Goal: Task Accomplishment & Management: Manage account settings

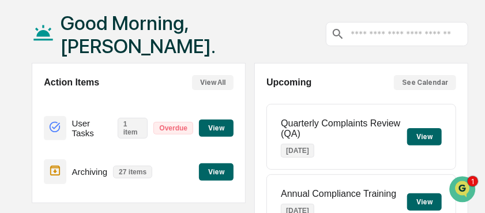
scroll to position [50, 0]
click at [218, 131] on button "View" at bounding box center [216, 127] width 35 height 17
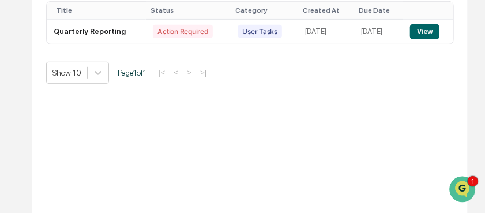
scroll to position [178, 0]
click at [427, 33] on button "View" at bounding box center [424, 31] width 29 height 15
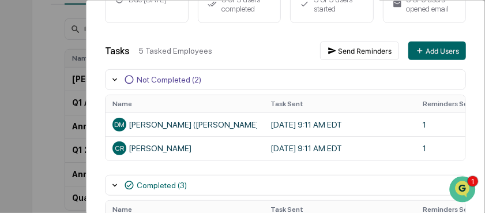
scroll to position [150, 0]
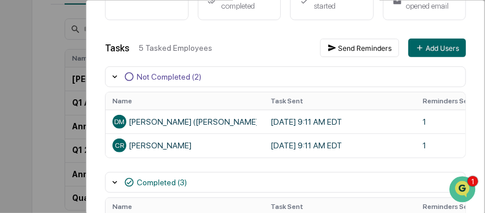
click at [42, 118] on div "User Tasks Quarterly Reporting Task Details Quarterly Reporting In Progress Day…" at bounding box center [242, 106] width 485 height 213
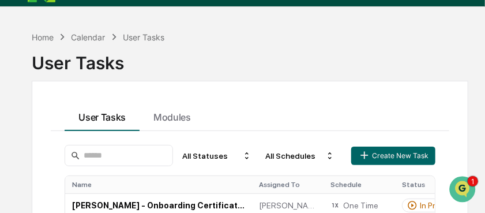
scroll to position [28, 0]
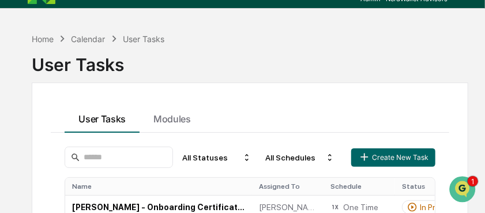
click at [91, 38] on div "Calendar" at bounding box center [88, 39] width 34 height 10
click at [144, 39] on div "User Tasks" at bounding box center [143, 39] width 41 height 10
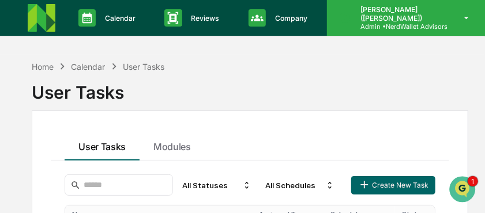
click at [383, 16] on p "[PERSON_NAME] ([PERSON_NAME])" at bounding box center [399, 13] width 96 height 17
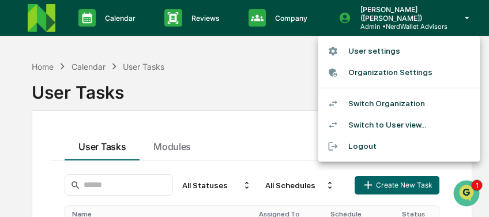
click at [374, 126] on li "Switch to User view..." at bounding box center [398, 124] width 161 height 21
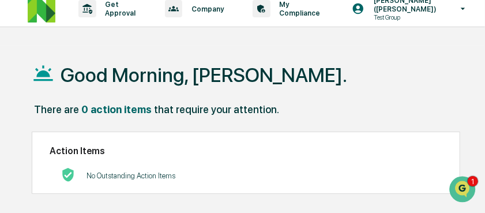
scroll to position [7, 0]
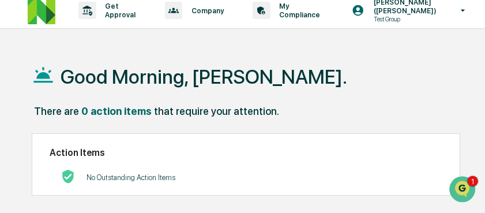
click at [147, 178] on p "No Outstanding Action Items" at bounding box center [130, 177] width 89 height 9
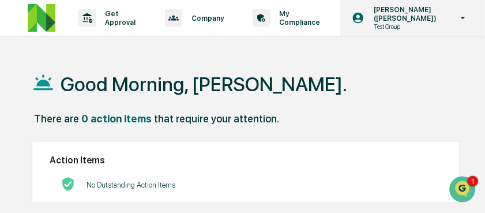
click at [385, 21] on p "[PERSON_NAME] ([PERSON_NAME])" at bounding box center [404, 13] width 80 height 17
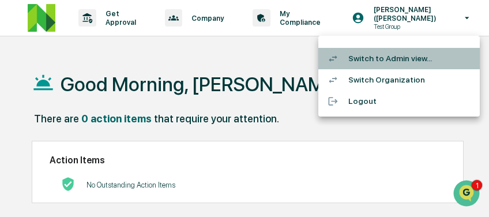
click at [378, 56] on li "Switch to Admin view..." at bounding box center [398, 58] width 161 height 21
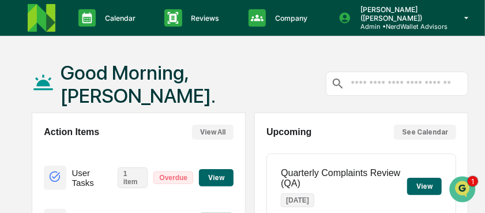
click at [212, 182] on button "View" at bounding box center [216, 177] width 35 height 17
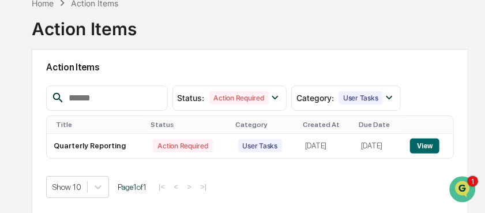
scroll to position [79, 0]
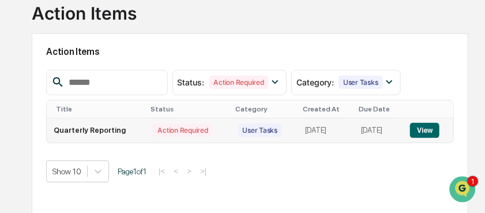
click at [425, 133] on button "View" at bounding box center [424, 130] width 29 height 15
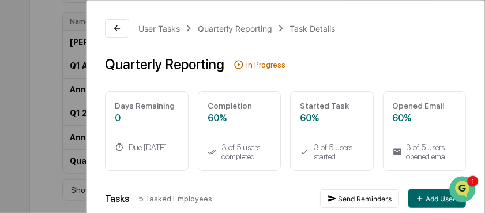
click at [43, 40] on div "User Tasks Quarterly Reporting Task Details Quarterly Reporting In Progress Day…" at bounding box center [242, 106] width 485 height 213
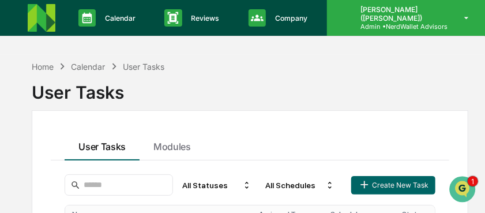
click at [395, 21] on p "[PERSON_NAME] ([PERSON_NAME])" at bounding box center [399, 13] width 96 height 17
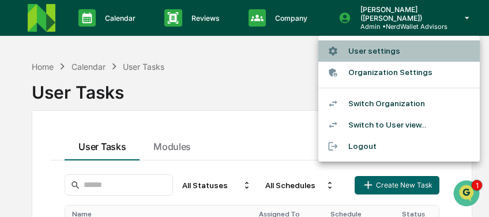
click at [369, 52] on li "User settings" at bounding box center [398, 50] width 161 height 21
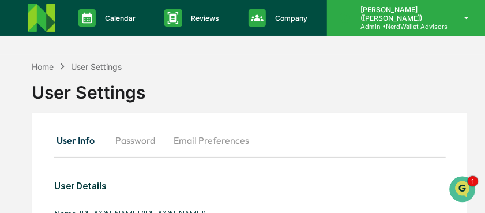
click at [390, 29] on p "Admin • NerdWallet Advisors" at bounding box center [399, 26] width 96 height 8
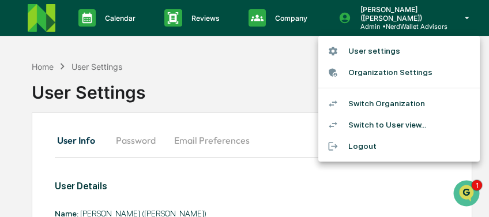
click at [369, 123] on li "Switch to User view..." at bounding box center [398, 124] width 161 height 21
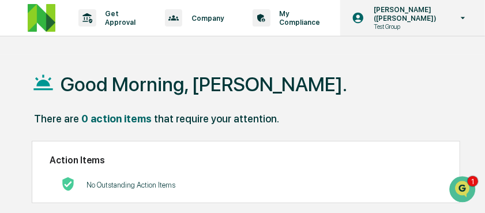
click at [386, 27] on p "Test Group" at bounding box center [404, 26] width 80 height 8
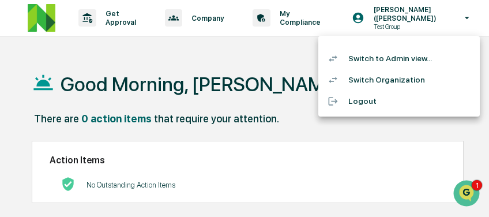
click at [390, 25] on div at bounding box center [244, 108] width 489 height 217
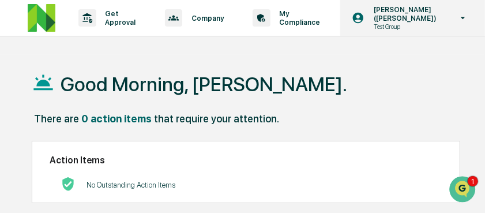
click at [383, 21] on p "[PERSON_NAME] ([PERSON_NAME])" at bounding box center [404, 13] width 80 height 17
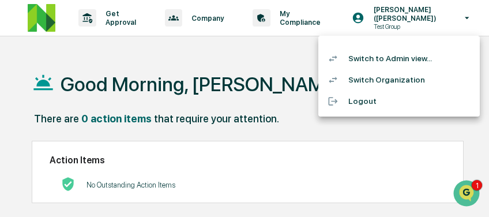
click at [369, 59] on li "Switch to Admin view..." at bounding box center [398, 58] width 161 height 21
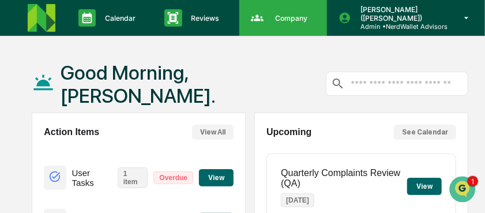
click at [287, 16] on p "Company" at bounding box center [289, 18] width 47 height 9
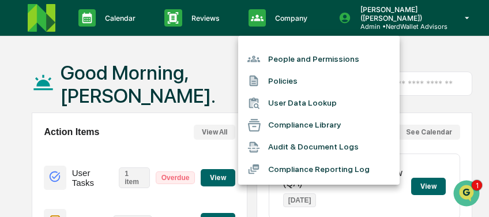
click at [281, 61] on li "People and Permissions" at bounding box center [318, 59] width 161 height 22
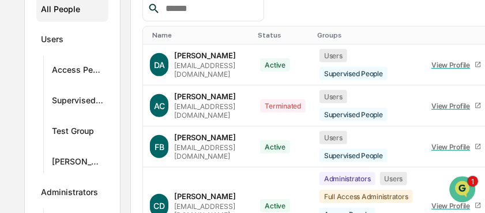
scroll to position [179, 0]
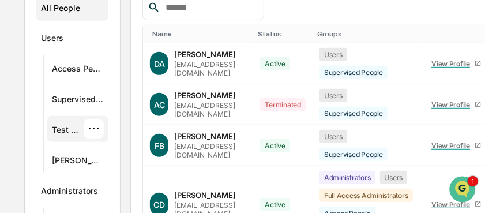
click at [73, 127] on div "Test Group" at bounding box center [68, 131] width 32 height 14
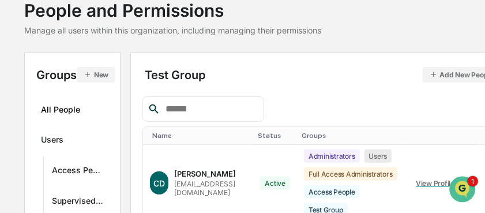
scroll to position [0, 0]
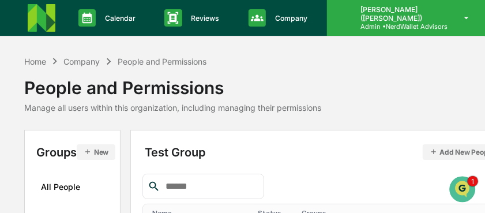
click at [376, 23] on p "Admin • NerdWallet Advisors" at bounding box center [399, 26] width 96 height 8
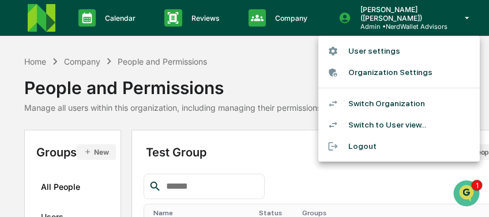
click at [387, 124] on li "Switch to User view..." at bounding box center [398, 124] width 161 height 21
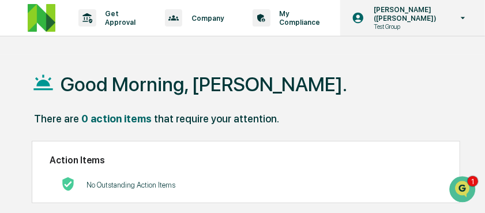
click at [389, 27] on p "Test Group" at bounding box center [404, 26] width 80 height 8
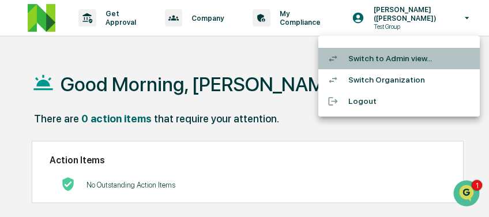
click at [392, 57] on li "Switch to Admin view..." at bounding box center [398, 58] width 161 height 21
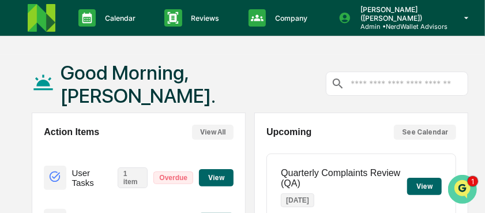
click at [457, 186] on img "Open customer support" at bounding box center [461, 188] width 29 height 23
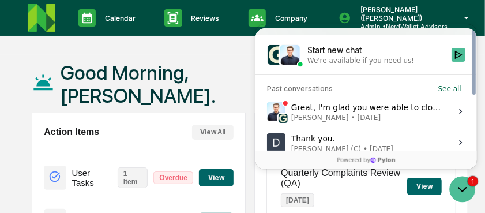
scroll to position [94, 0]
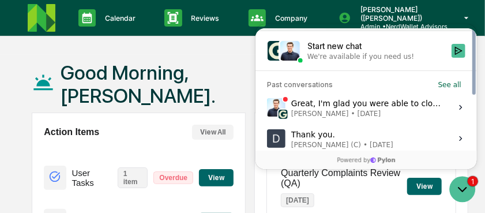
click at [386, 112] on span "[PERSON_NAME] • [DATE]" at bounding box center [366, 112] width 153 height 9
click at [266, 107] on button "View issue" at bounding box center [266, 107] width 1 height 1
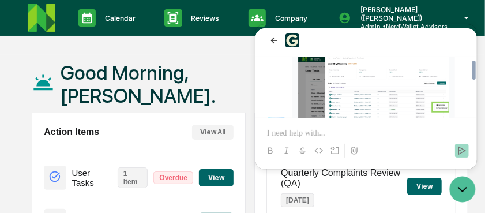
scroll to position [528, 0]
click at [286, 138] on p at bounding box center [365, 133] width 198 height 12
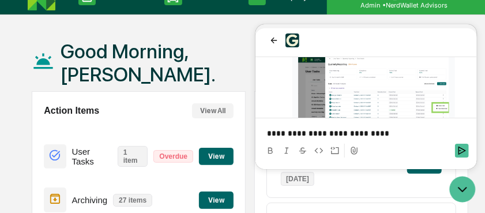
scroll to position [24, 0]
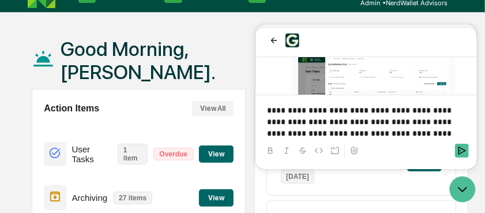
click at [200, 78] on div "Good Morning, [PERSON_NAME]." at bounding box center [179, 60] width 294 height 58
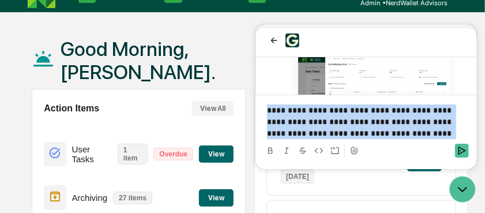
drag, startPoint x: 391, startPoint y: 137, endPoint x: 260, endPoint y: 111, distance: 132.8
click at [260, 111] on div "**********" at bounding box center [365, 121] width 212 height 35
copy p "**********"
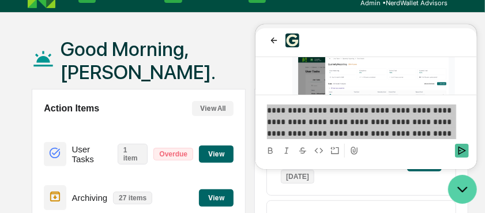
click at [455, 191] on icon "Open customer support" at bounding box center [461, 188] width 29 height 29
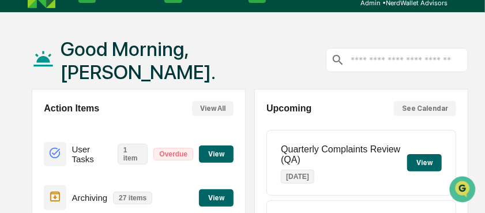
scroll to position [0, 0]
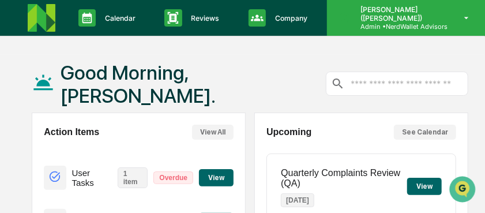
click at [370, 28] on p "Admin • NerdWallet Advisors" at bounding box center [399, 26] width 96 height 8
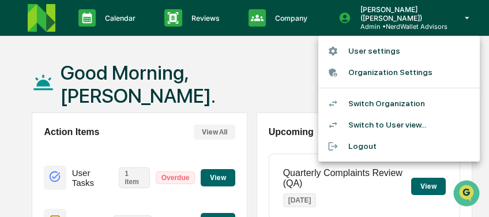
click at [467, 18] on div at bounding box center [244, 108] width 489 height 217
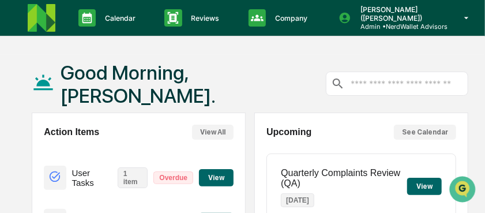
click at [467, 18] on icon at bounding box center [466, 18] width 20 height 11
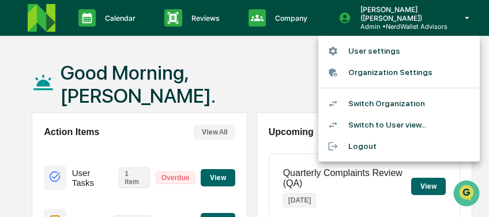
click at [421, 25] on div at bounding box center [244, 108] width 489 height 217
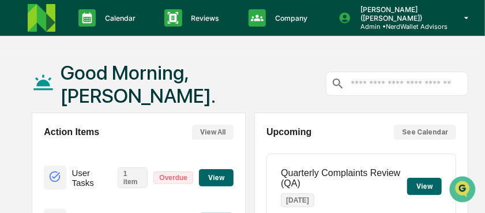
click at [421, 25] on p "Admin • NerdWallet Advisors" at bounding box center [399, 26] width 96 height 8
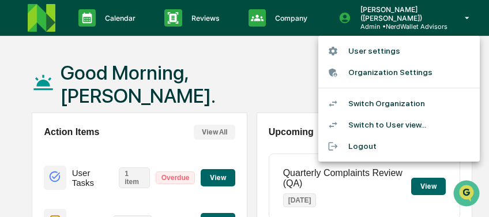
click at [362, 51] on li "User settings" at bounding box center [398, 50] width 161 height 21
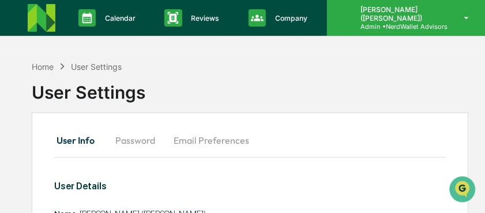
click at [410, 27] on p "Admin • NerdWallet Advisors" at bounding box center [399, 26] width 96 height 8
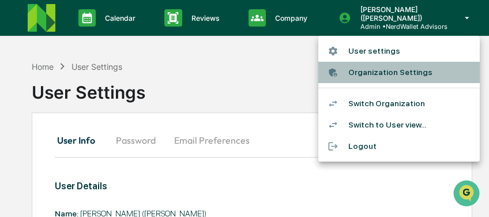
click at [386, 71] on li "Organization Settings" at bounding box center [398, 72] width 161 height 21
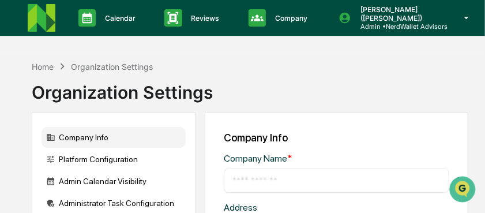
type input "**********"
type input "*****"
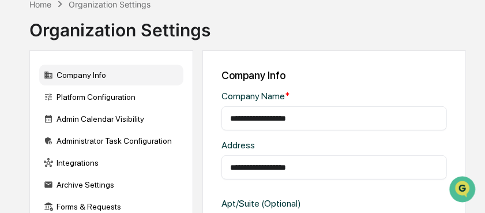
scroll to position [0, 2]
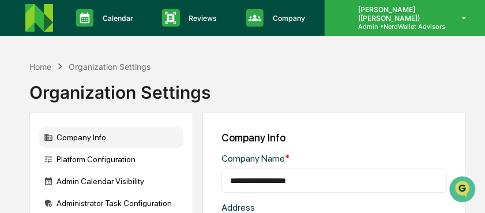
click at [398, 29] on p "Admin • NerdWallet Advisors" at bounding box center [397, 26] width 96 height 8
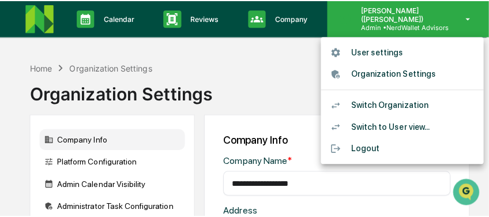
scroll to position [0, 0]
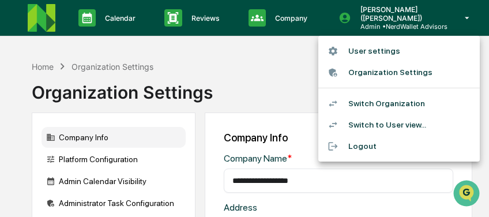
click at [374, 119] on li "Switch to User view..." at bounding box center [398, 124] width 161 height 21
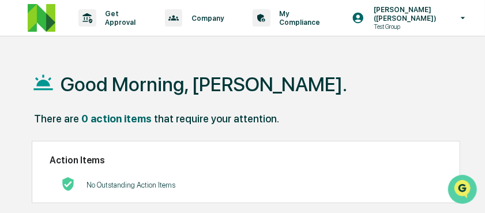
click at [463, 194] on icon "Open customer support" at bounding box center [461, 202] width 29 height 29
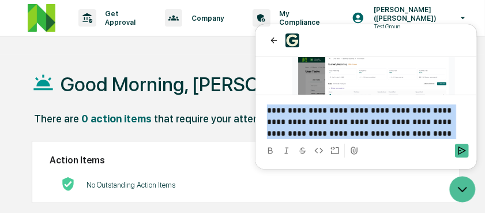
click at [411, 138] on p "**********" at bounding box center [365, 121] width 198 height 35
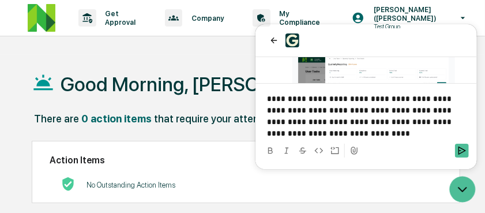
click at [231, 127] on div "There are 0 action items that require your attention." at bounding box center [250, 124] width 436 height 24
click at [456, 186] on icon "Open customer support" at bounding box center [461, 188] width 29 height 29
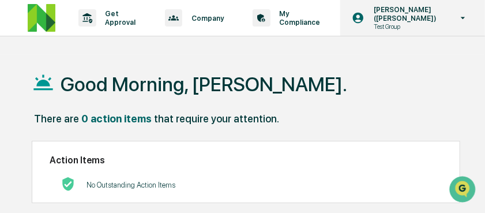
click at [379, 28] on p "Test Group" at bounding box center [404, 26] width 80 height 8
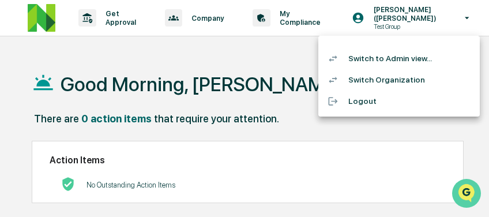
click at [461, 189] on img "Open customer support" at bounding box center [466, 192] width 29 height 23
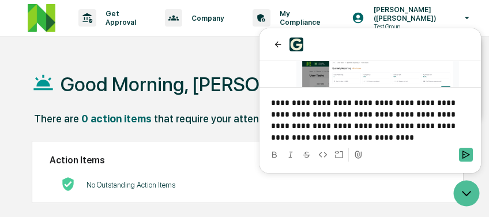
click at [311, 137] on p "**********" at bounding box center [370, 120] width 198 height 46
click at [359, 127] on p "**********" at bounding box center [370, 120] width 198 height 46
click at [464, 153] on icon "Send" at bounding box center [465, 154] width 9 height 9
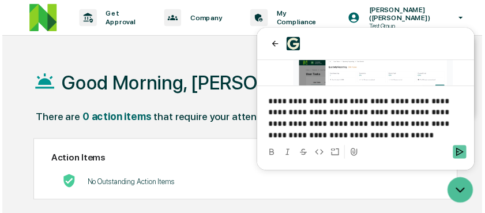
scroll to position [869, 0]
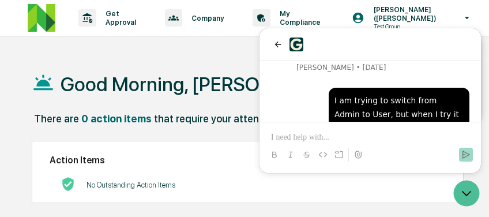
click at [380, 23] on div at bounding box center [244, 108] width 489 height 217
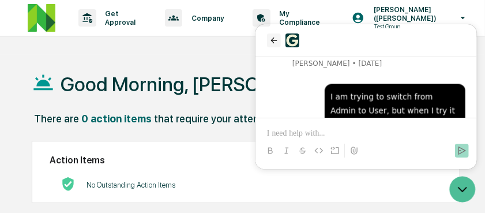
click at [269, 43] on icon "back" at bounding box center [272, 39] width 9 height 9
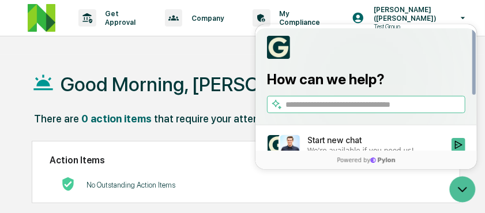
click at [233, 87] on h1 "Good Morning, [PERSON_NAME]." at bounding box center [203, 84] width 286 height 23
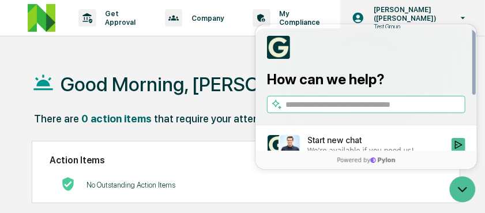
click at [387, 13] on p "[PERSON_NAME] ([PERSON_NAME])" at bounding box center [404, 13] width 80 height 17
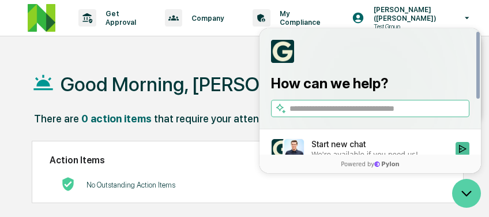
click at [463, 190] on icon "Open customer support" at bounding box center [466, 193] width 29 height 29
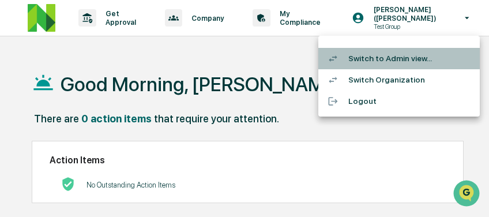
click at [402, 55] on li "Switch to Admin view..." at bounding box center [398, 58] width 161 height 21
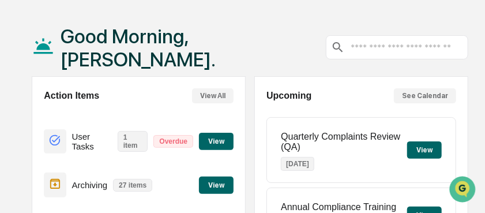
scroll to position [56, 0]
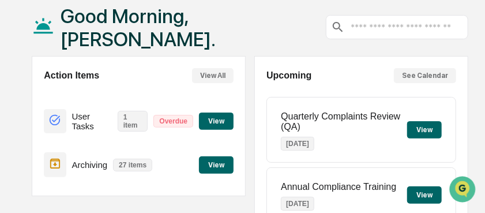
click at [220, 122] on button "View" at bounding box center [216, 120] width 35 height 17
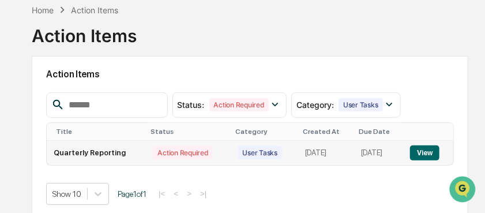
click at [420, 150] on button "View" at bounding box center [424, 152] width 29 height 15
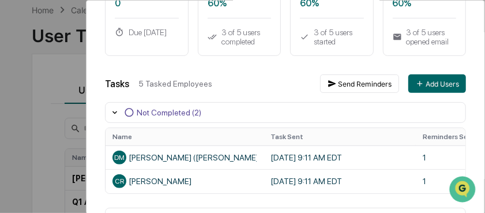
scroll to position [115, 0]
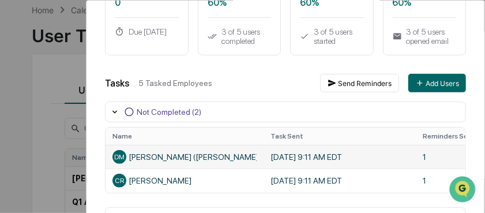
click at [161, 157] on div "[PERSON_NAME] ([PERSON_NAME])" at bounding box center [184, 157] width 144 height 14
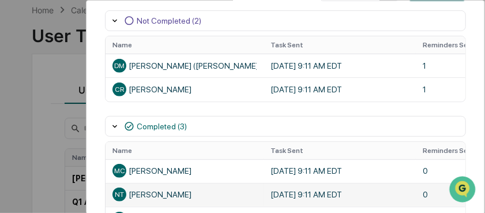
scroll to position [204, 0]
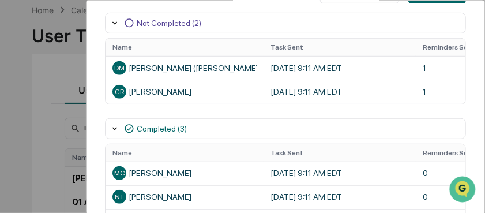
click at [55, 78] on div "User Tasks Quarterly Reporting Task Details Quarterly Reporting In Progress Day…" at bounding box center [242, 106] width 485 height 213
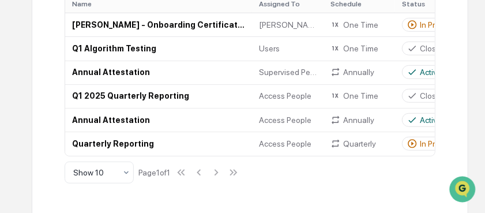
scroll to position [213, 0]
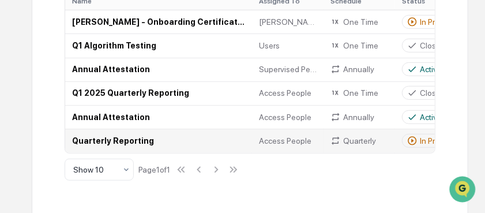
click at [135, 143] on td "Quarterly Reporting" at bounding box center [158, 140] width 187 height 24
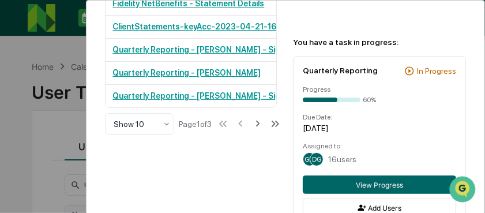
click at [31, 84] on div "User Tasks Quarterly Reporting Quarterly Reporting Active No description Detail…" at bounding box center [242, 106] width 485 height 213
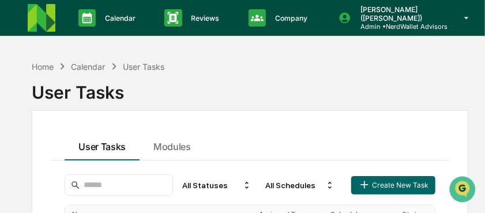
click at [141, 66] on div "User Tasks" at bounding box center [143, 67] width 41 height 10
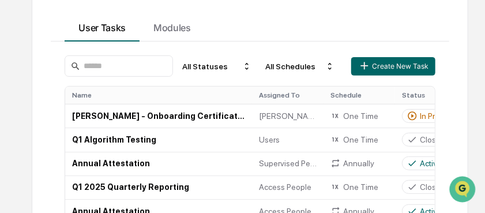
scroll to position [215, 0]
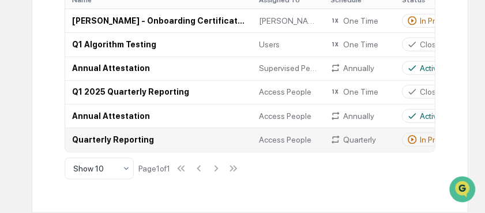
click at [133, 136] on td "Quarterly Reporting" at bounding box center [158, 139] width 187 height 24
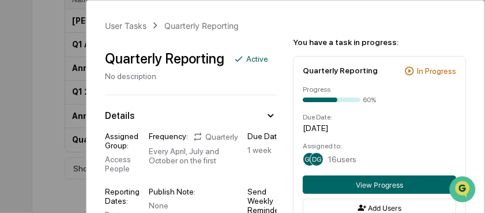
scroll to position [84, 0]
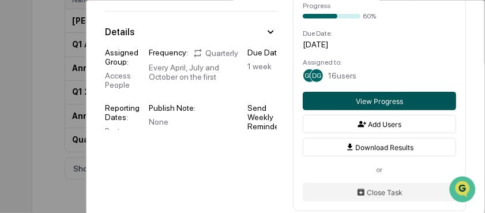
click at [352, 108] on button "View Progress" at bounding box center [378, 101] width 153 height 18
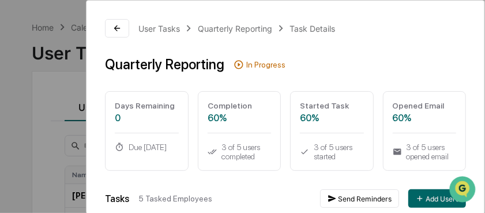
scroll to position [39, 0]
click at [71, 92] on div "User Tasks Quarterly Reporting Task Details Quarterly Reporting In Progress Day…" at bounding box center [242, 106] width 485 height 213
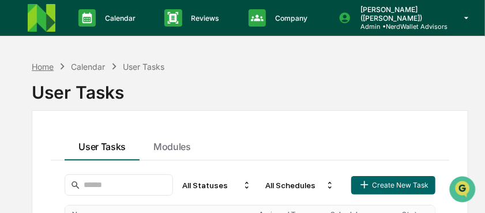
click at [41, 66] on div "Home" at bounding box center [43, 67] width 22 height 10
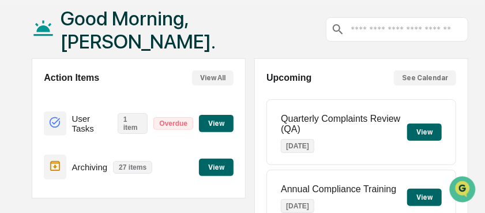
scroll to position [56, 0]
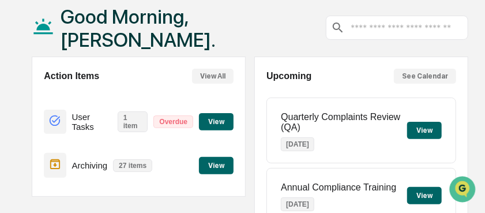
click at [214, 118] on button "View" at bounding box center [216, 121] width 35 height 17
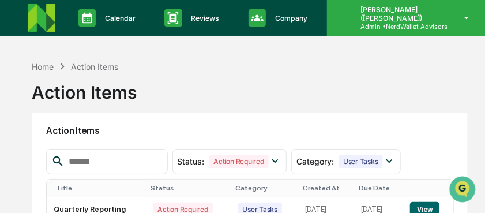
click at [385, 25] on p "Admin • NerdWallet Advisors" at bounding box center [399, 26] width 96 height 8
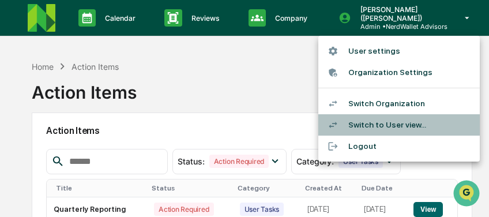
click at [382, 125] on li "Switch to User view..." at bounding box center [398, 124] width 161 height 21
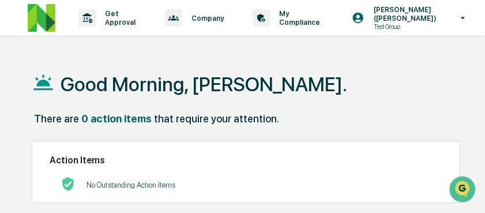
click at [92, 92] on h1 "Good Morning, [PERSON_NAME]." at bounding box center [203, 84] width 286 height 23
